Goal: Task Accomplishment & Management: Manage account settings

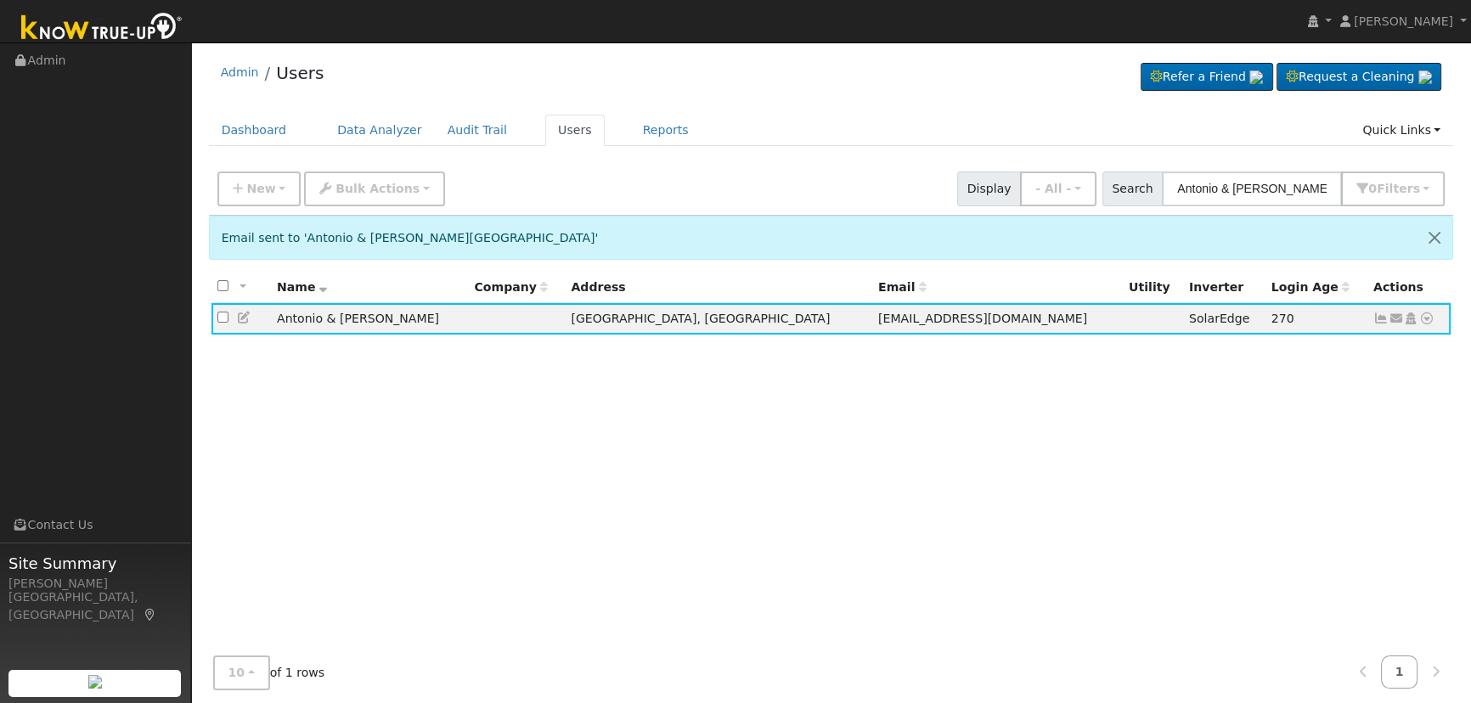
drag, startPoint x: 1330, startPoint y: 186, endPoint x: 977, endPoint y: 136, distance: 356.0
click at [963, 149] on div "Admin Users Refer a Friend Request a Cleaning" at bounding box center [831, 402] width 1263 height 703
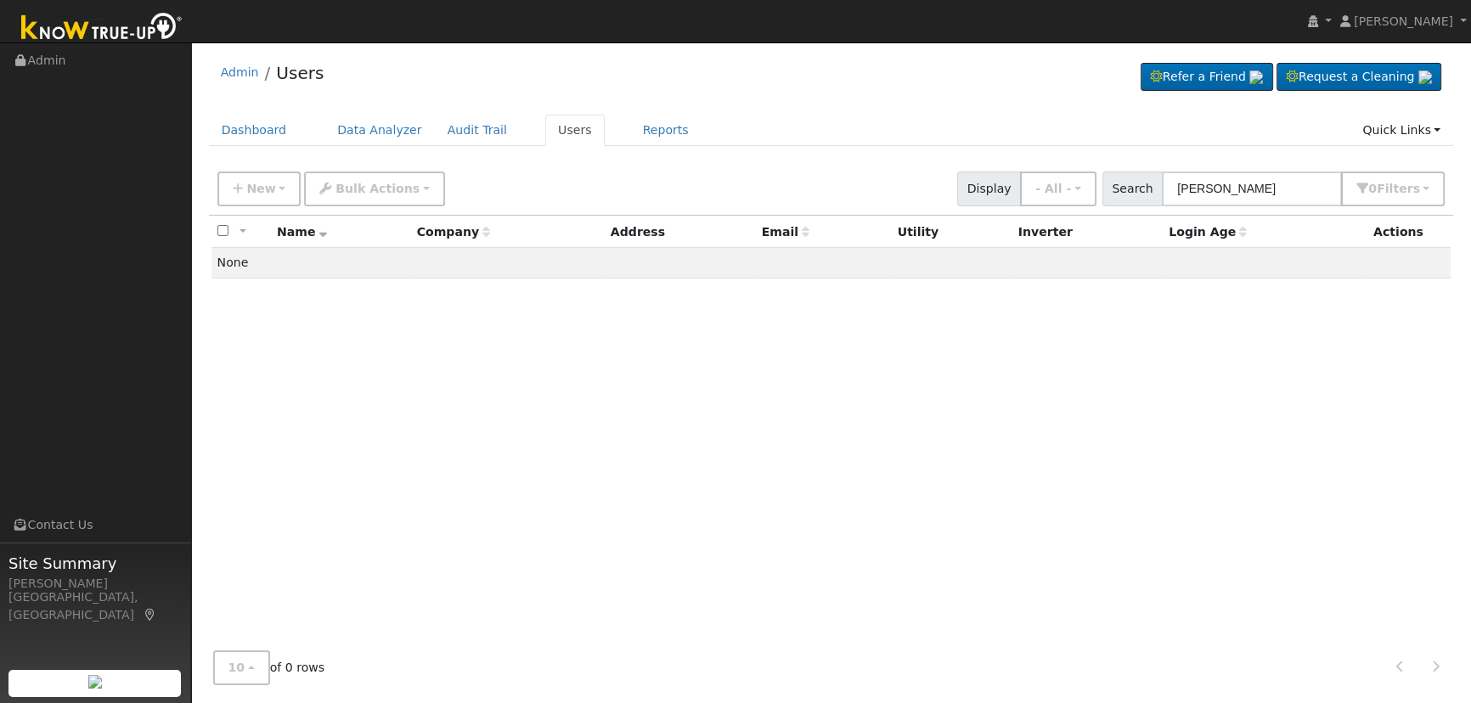
drag, startPoint x: 1241, startPoint y: 186, endPoint x: 1217, endPoint y: 183, distance: 23.9
click at [1217, 183] on input "[PERSON_NAME]" at bounding box center [1252, 189] width 180 height 35
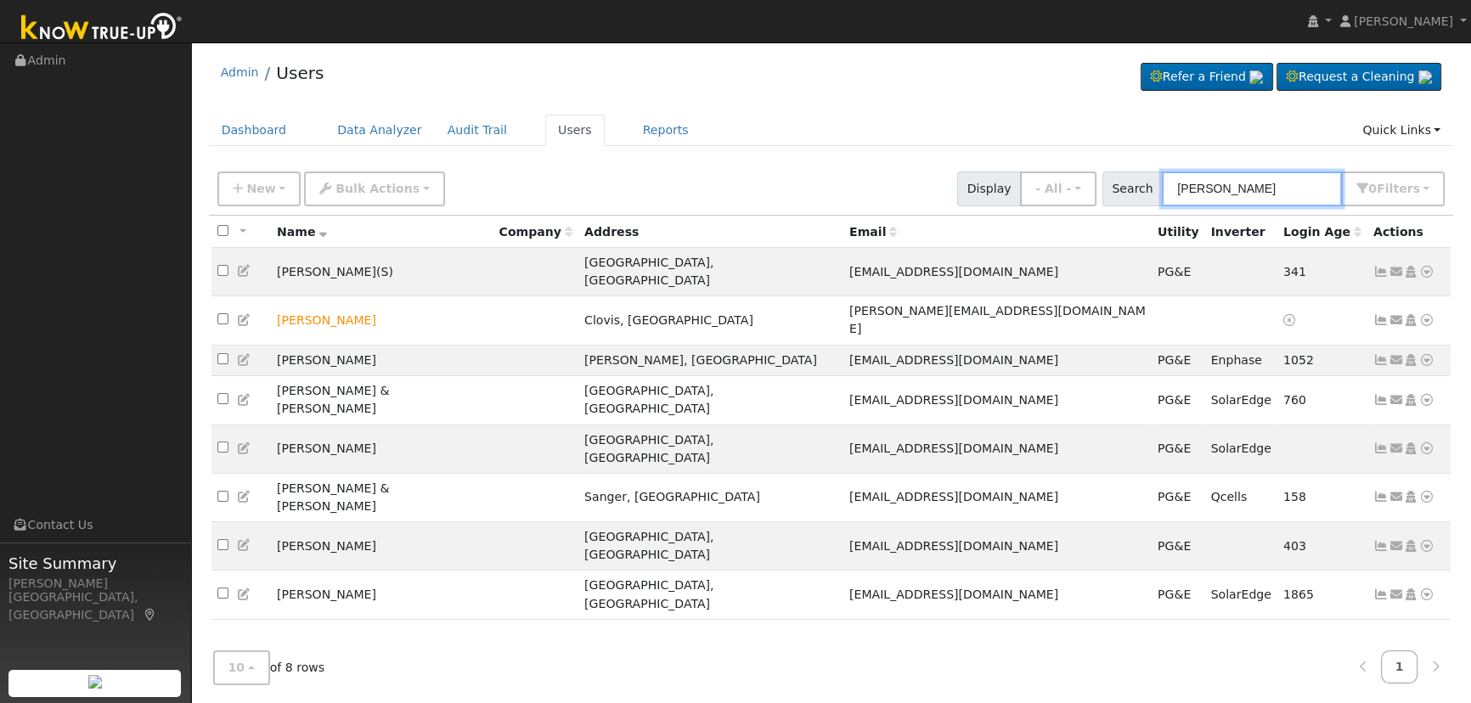
drag, startPoint x: 1295, startPoint y: 199, endPoint x: 956, endPoint y: 173, distance: 339.8
click at [953, 175] on div "New Add User Quick Add Quick Connect Quick Convert Lead Bulk Actions Send Email…" at bounding box center [831, 186] width 1234 height 41
paste input "[PERSON_NAME] & [PERSON_NAME]"
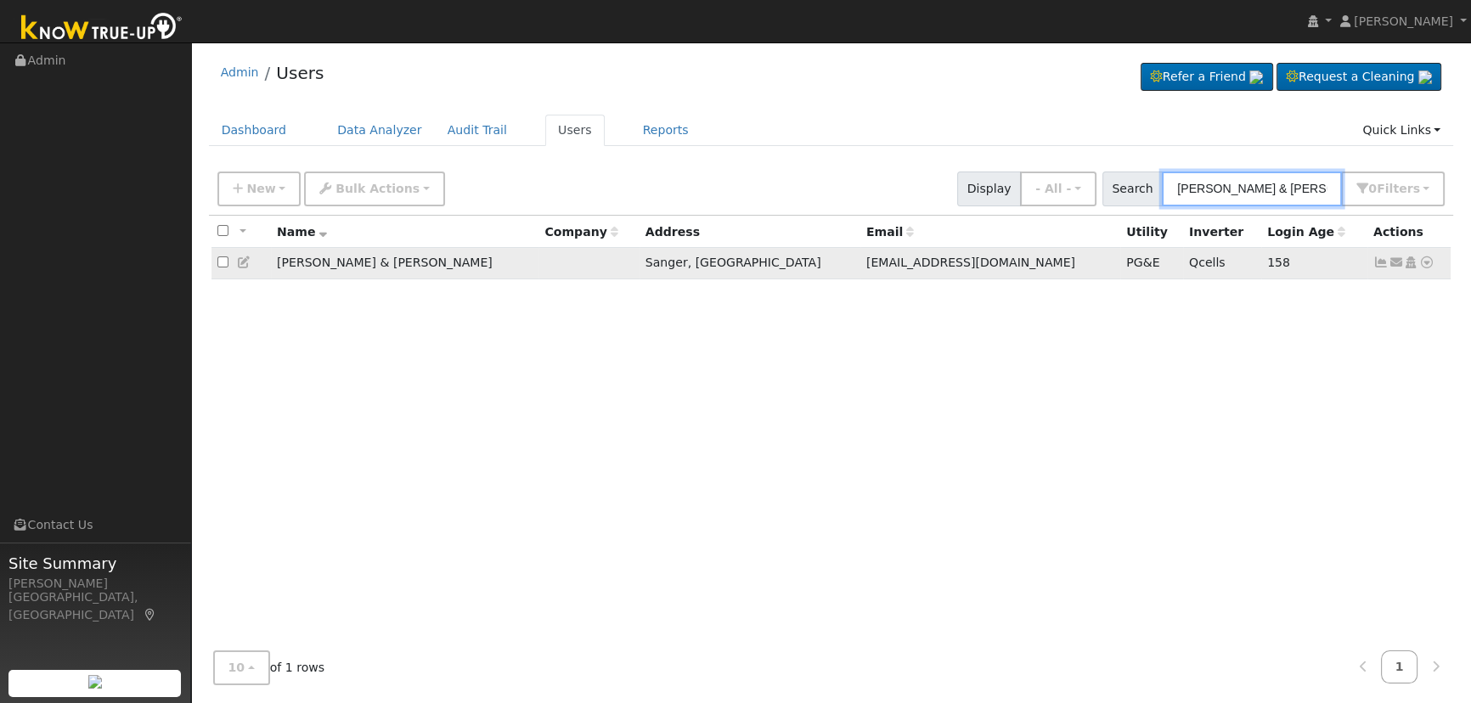
type input "[PERSON_NAME] & [PERSON_NAME]"
click at [1384, 264] on icon at bounding box center [1380, 262] width 15 height 12
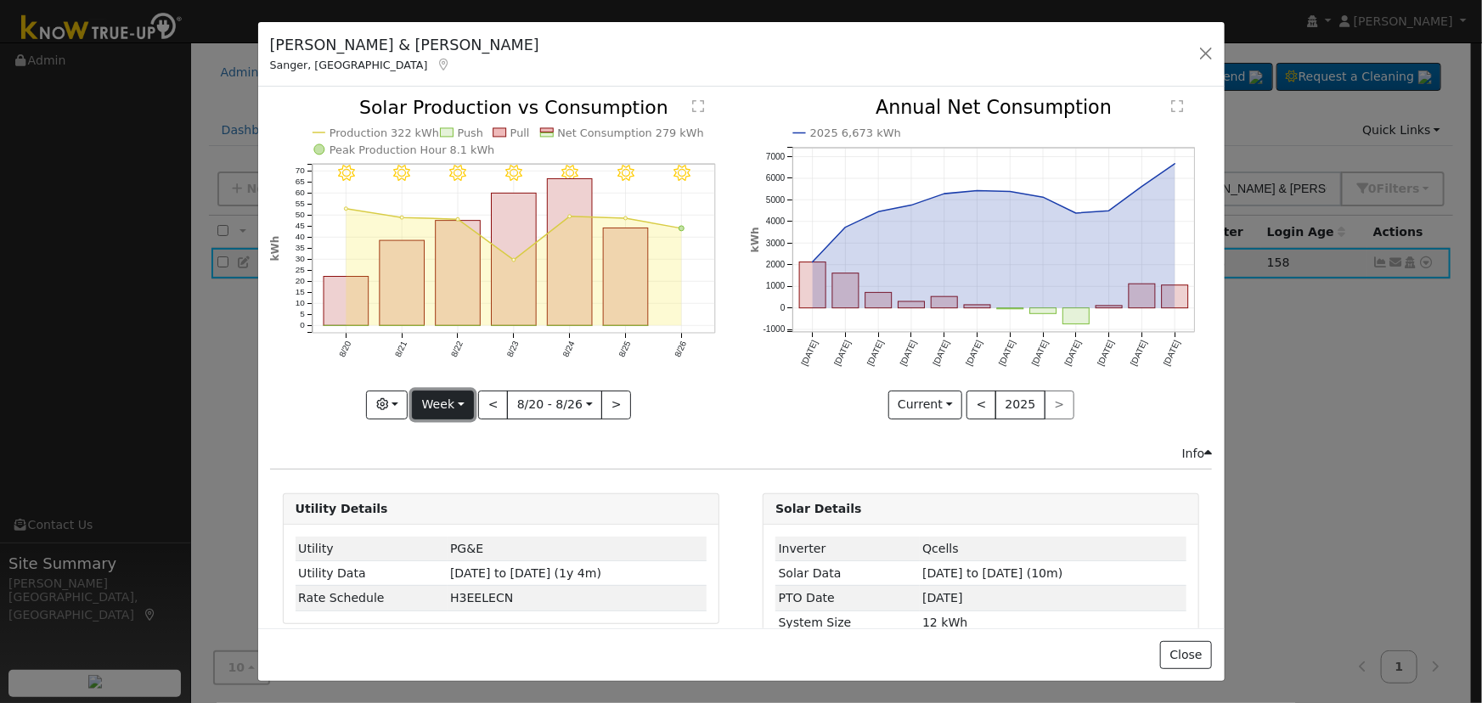
click at [460, 403] on button "Week" at bounding box center [443, 405] width 62 height 29
click at [472, 434] on link "Day" at bounding box center [472, 439] width 118 height 24
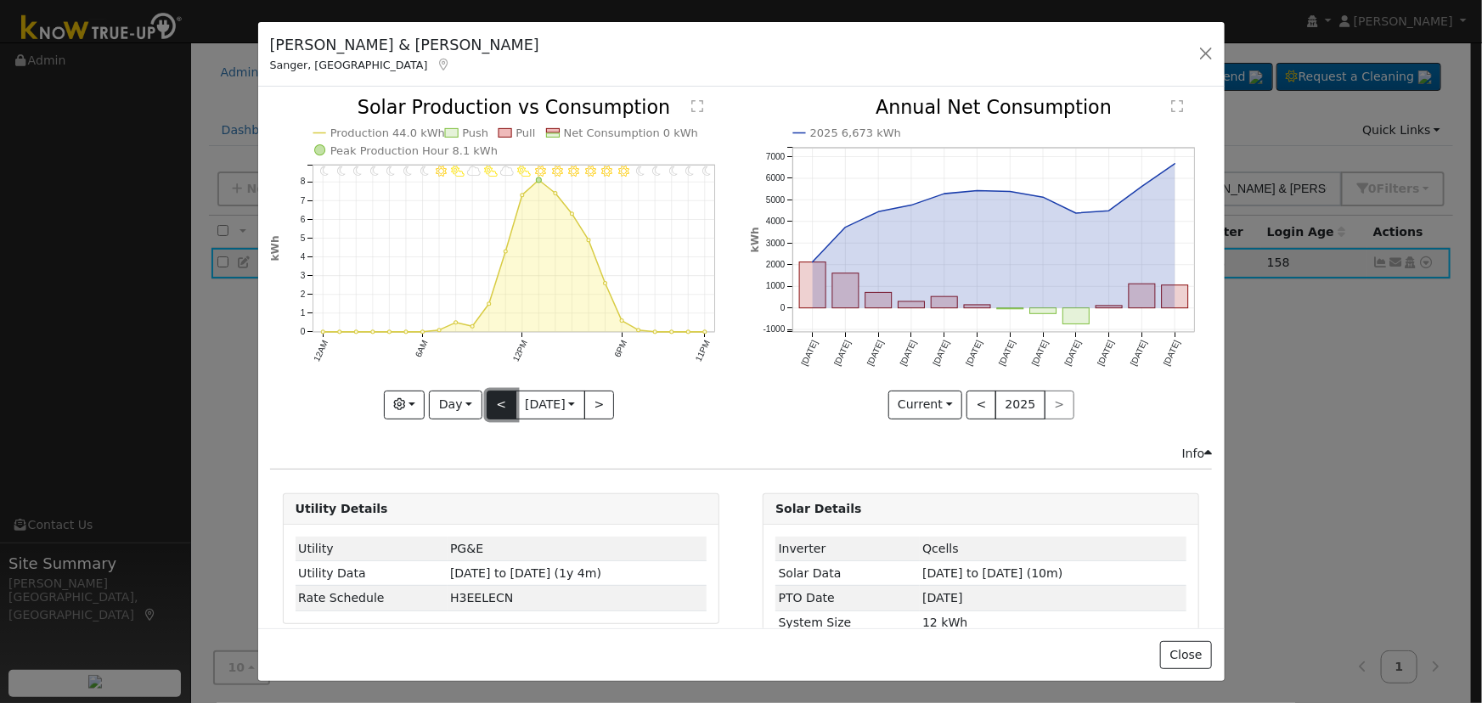
click at [487, 398] on button "<" at bounding box center [502, 405] width 30 height 29
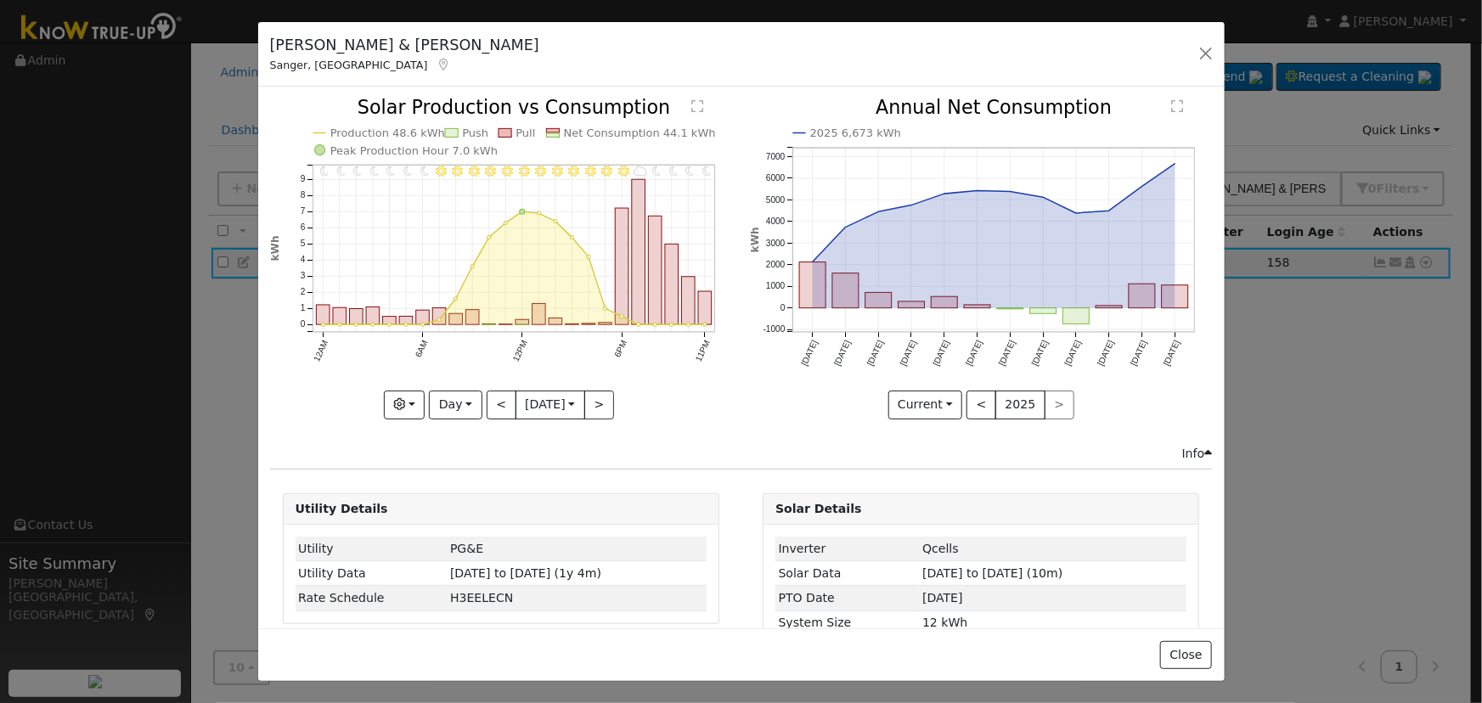
drag, startPoint x: 791, startPoint y: 296, endPoint x: 798, endPoint y: 290, distance: 9.0
click at [792, 296] on icon "2025 6,673 kWh [DATE] Sep '[DATE] Nov '[DATE] Jan '[DATE] Mar '[DATE] May '[DAT…" at bounding box center [981, 254] width 462 height 310
click at [800, 289] on rect "onclick=""" at bounding box center [812, 285] width 26 height 46
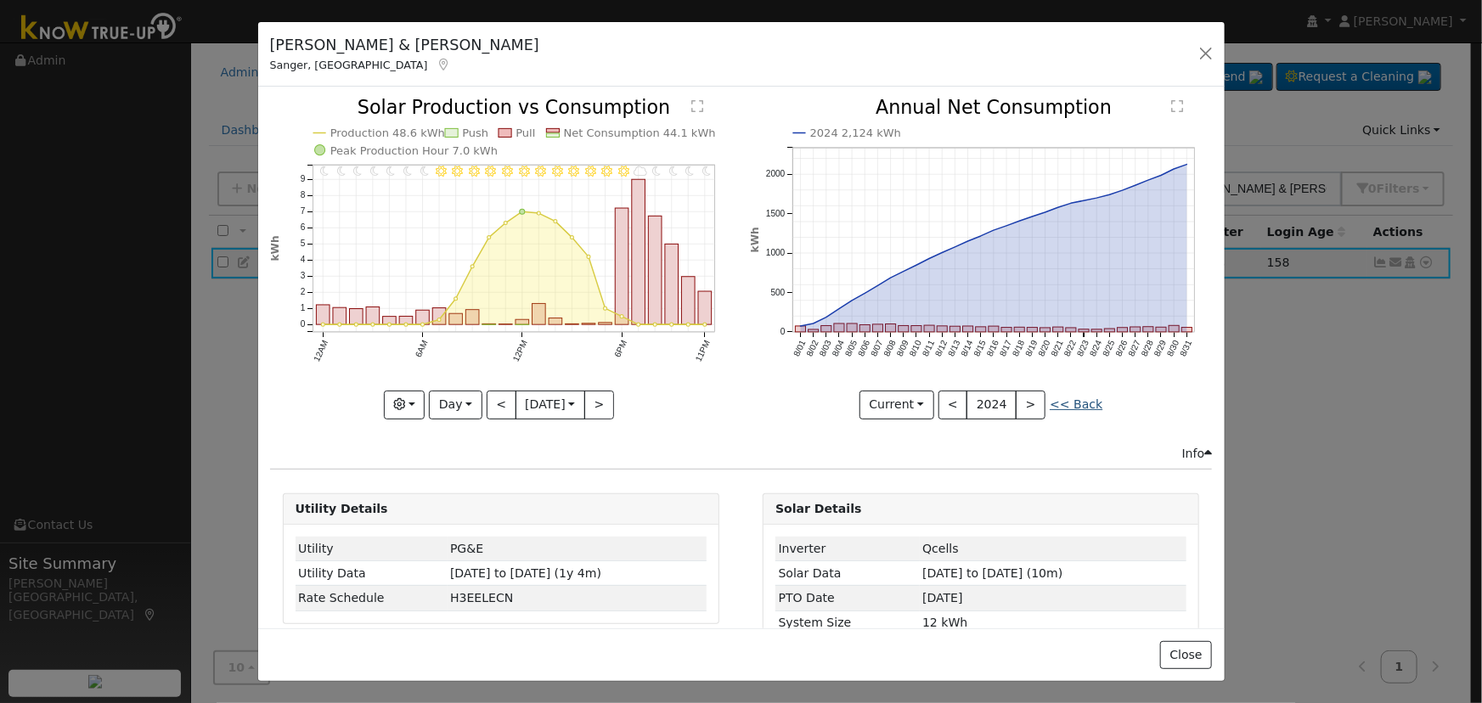
click at [1054, 399] on link "<< Back" at bounding box center [1076, 404] width 53 height 14
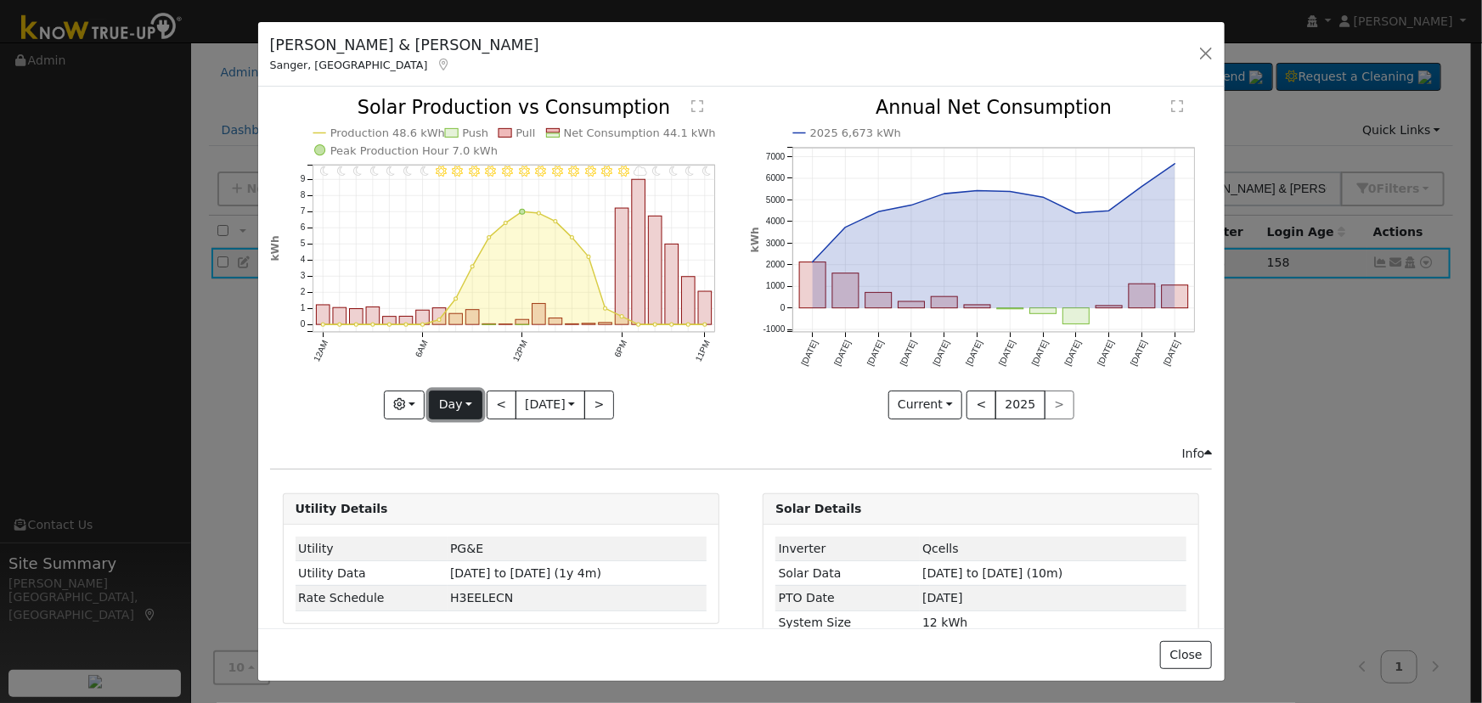
click at [451, 400] on button "Day" at bounding box center [455, 405] width 53 height 29
click at [475, 475] on link "Month" at bounding box center [489, 487] width 118 height 24
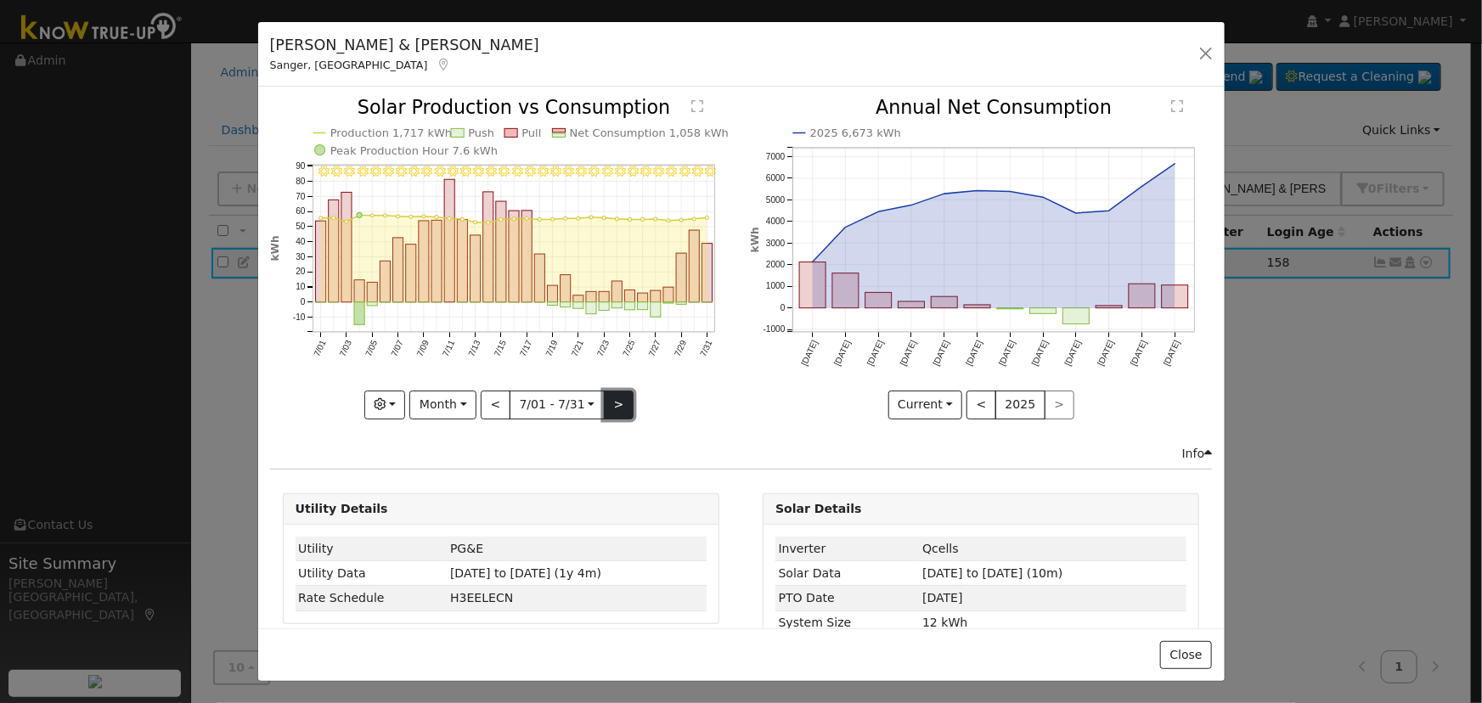
click at [611, 406] on button ">" at bounding box center [619, 405] width 30 height 29
type input "[DATE]"
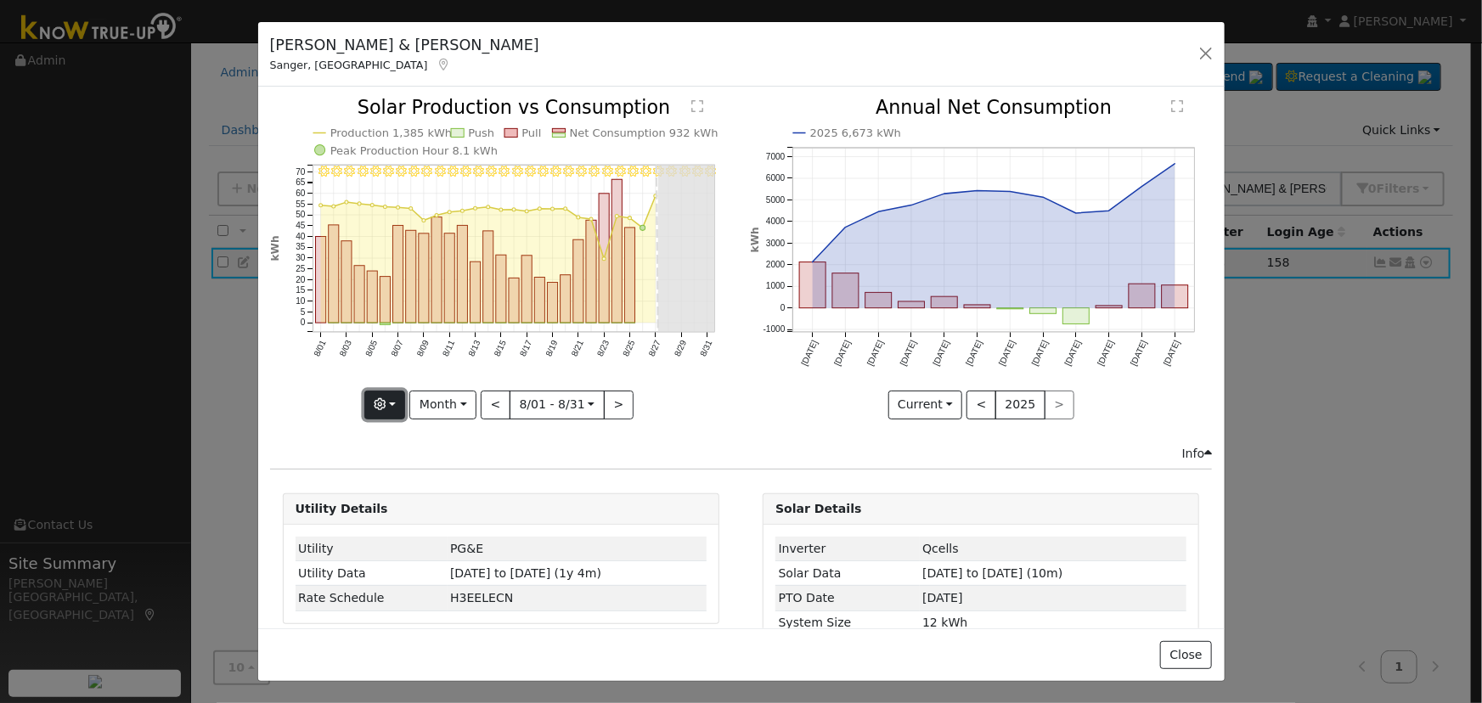
click at [379, 410] on button "button" at bounding box center [385, 405] width 42 height 29
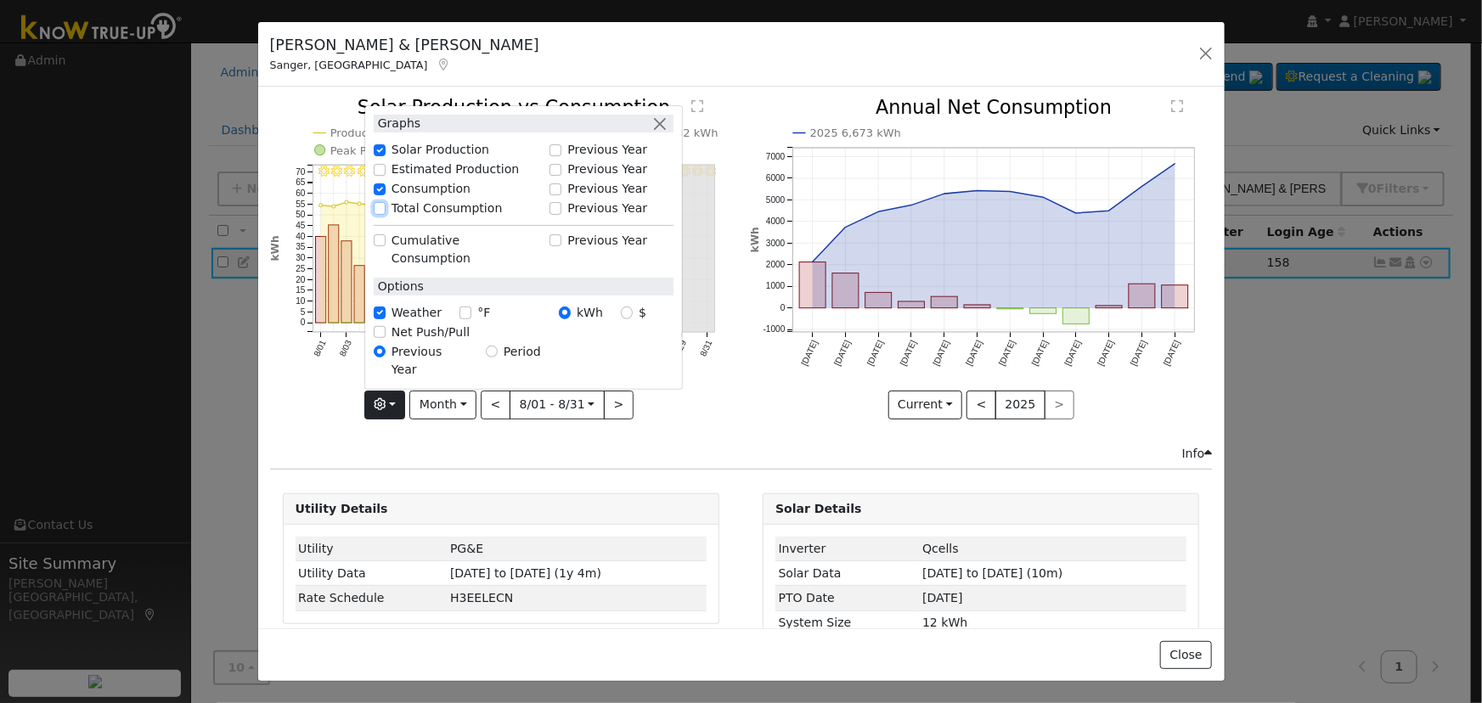
click at [378, 214] on input "Total Consumption" at bounding box center [380, 208] width 12 height 12
checkbox input "true"
click at [668, 132] on button "button" at bounding box center [660, 124] width 18 height 18
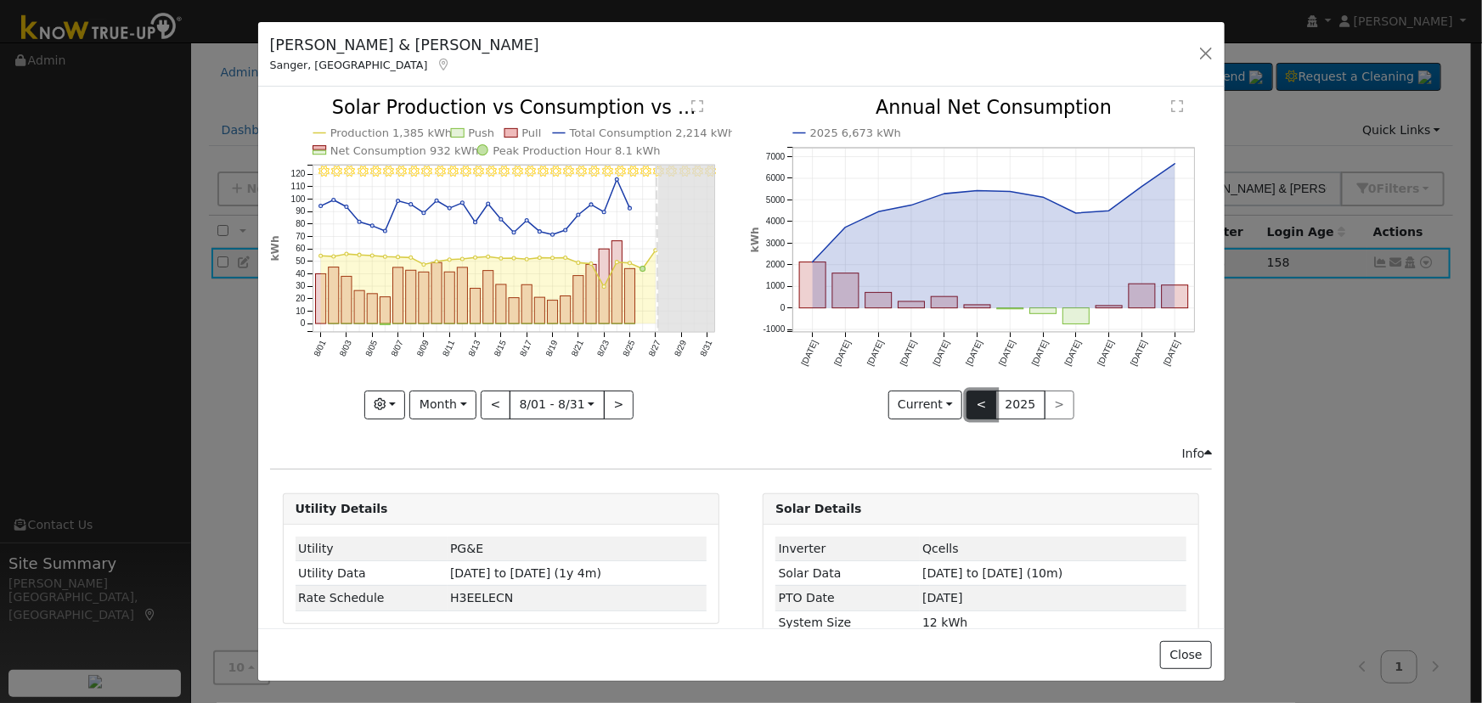
click at [967, 403] on button "<" at bounding box center [981, 405] width 30 height 29
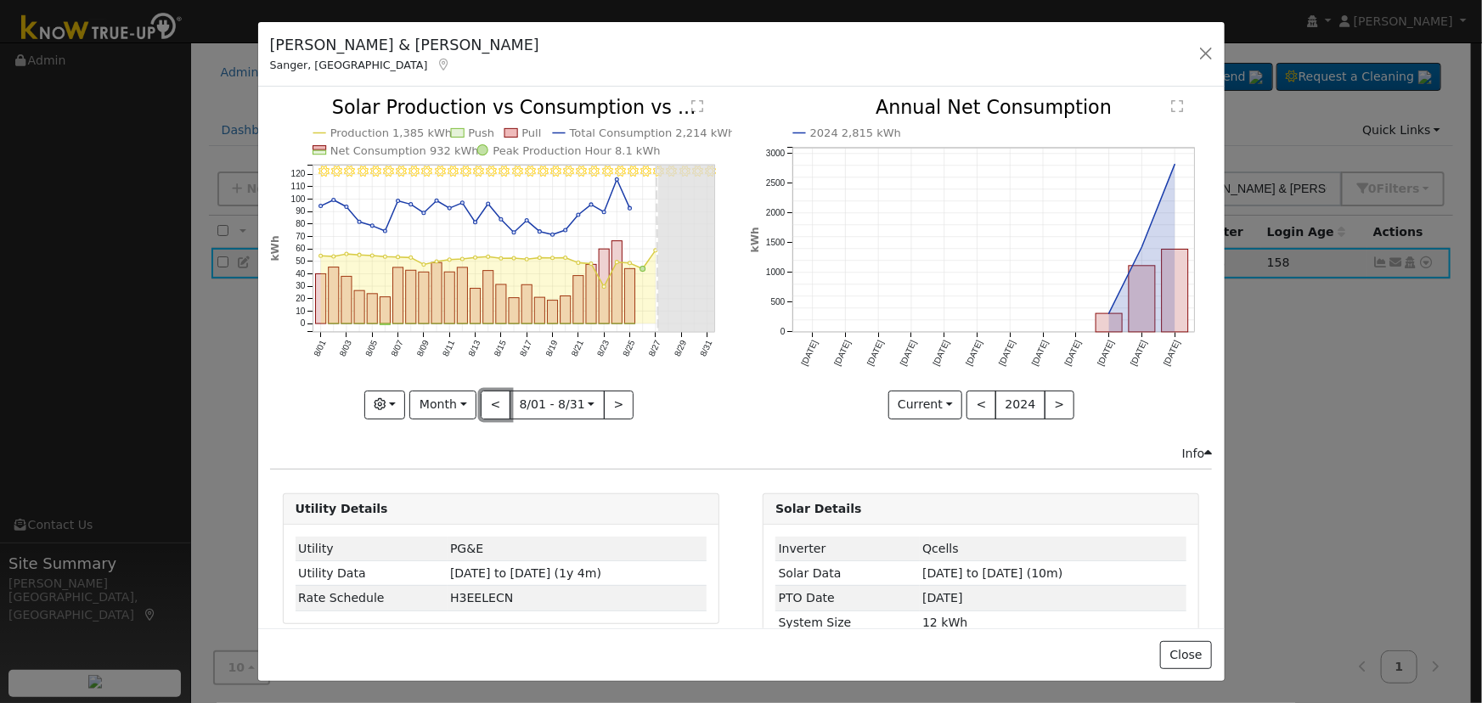
click at [493, 406] on button "<" at bounding box center [496, 405] width 30 height 29
type input "[DATE]"
